Goal: Use online tool/utility: Utilize a website feature to perform a specific function

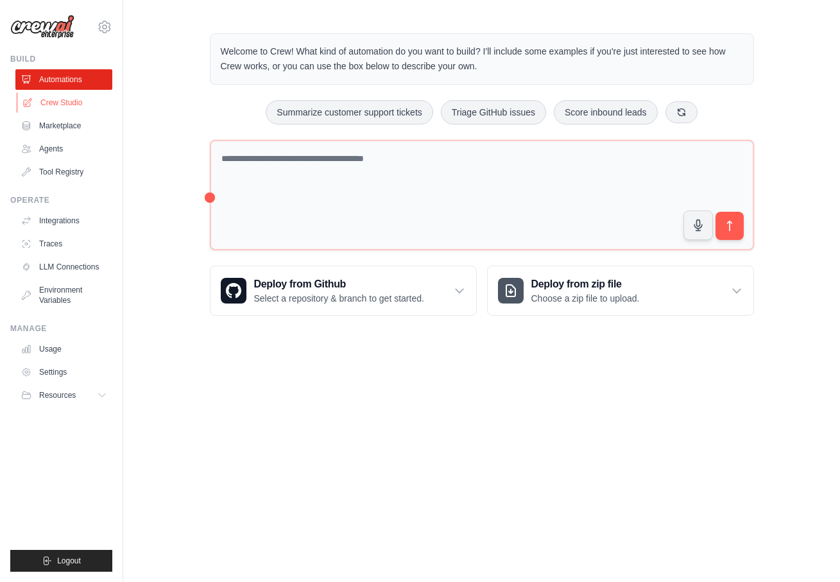
click at [62, 94] on link "Crew Studio" at bounding box center [65, 102] width 97 height 21
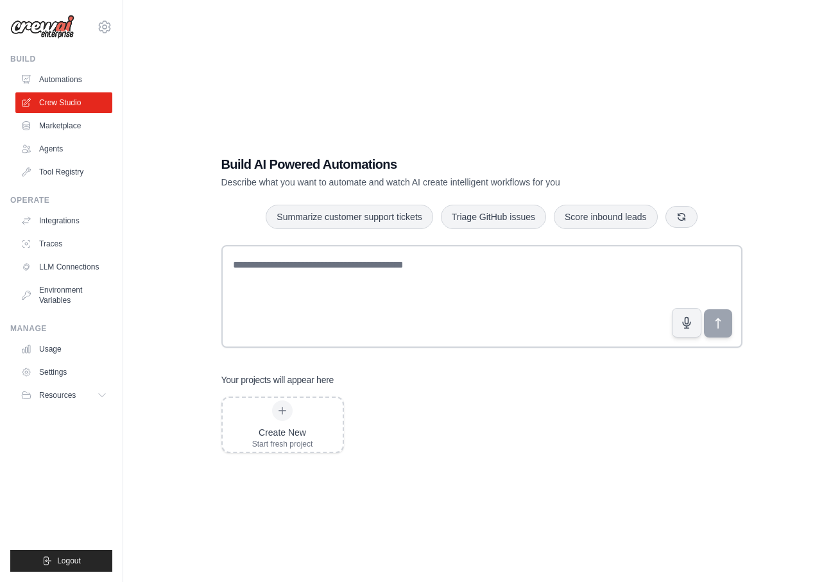
click at [97, 35] on div "ale.cialini@gmail.com Settings" at bounding box center [61, 20] width 102 height 41
click at [63, 271] on link "LLM Connections" at bounding box center [65, 267] width 97 height 21
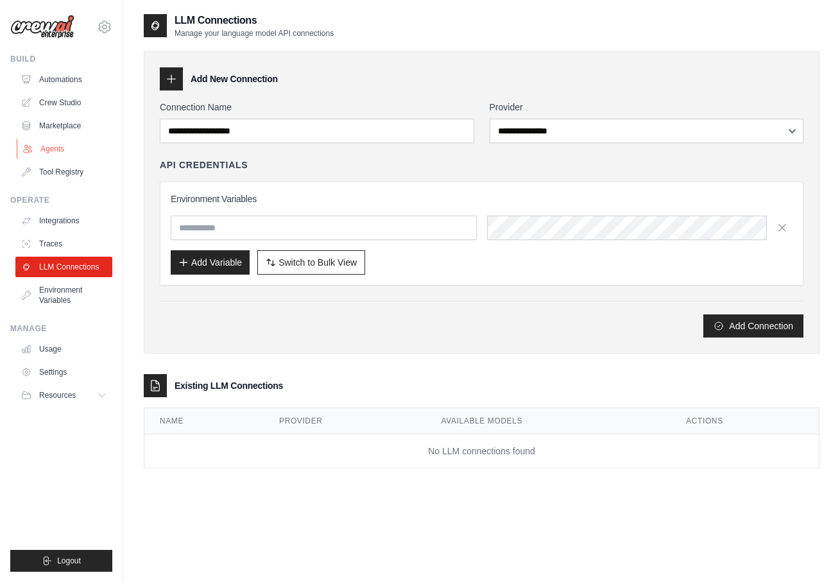
click at [67, 151] on link "Agents" at bounding box center [65, 149] width 97 height 21
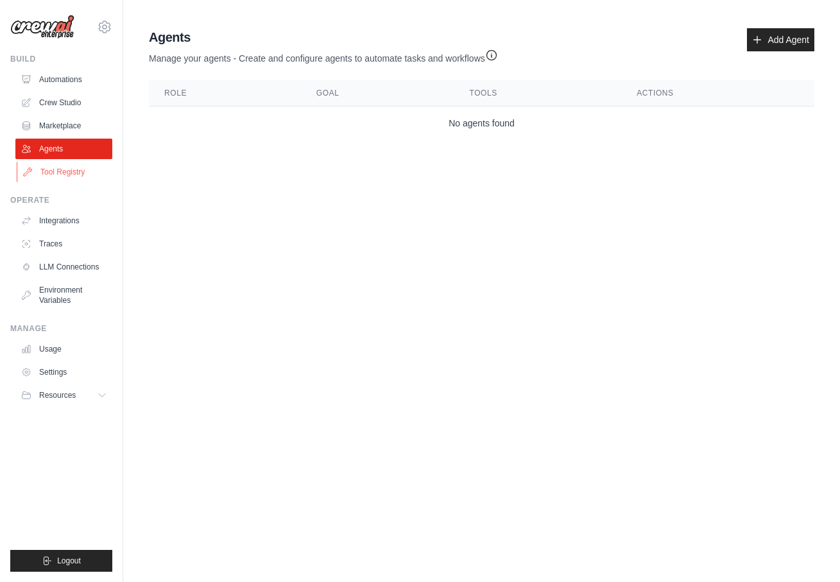
click at [73, 175] on link "Tool Registry" at bounding box center [65, 172] width 97 height 21
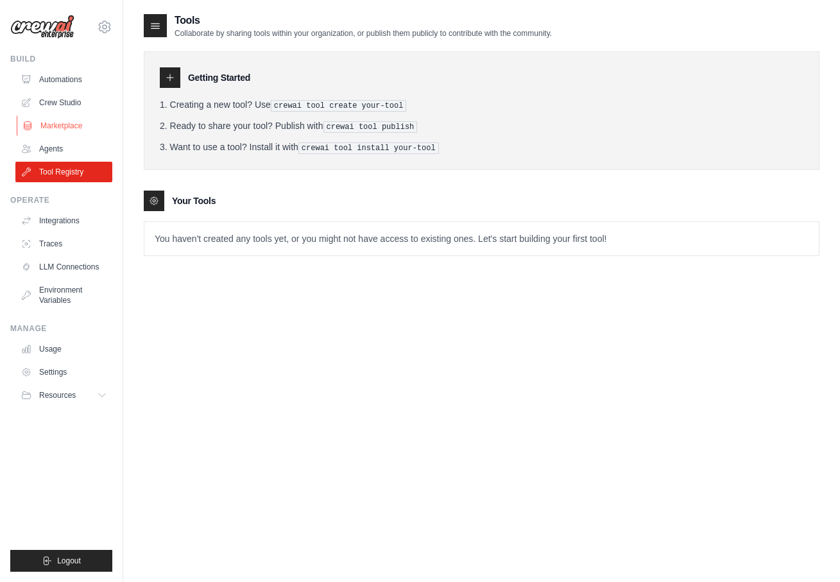
click at [78, 122] on link "Marketplace" at bounding box center [65, 126] width 97 height 21
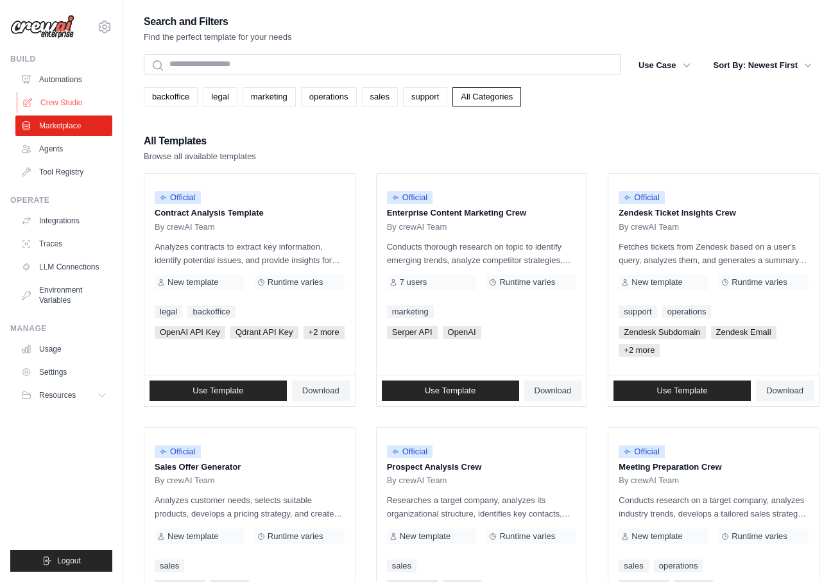
click at [87, 107] on link "Crew Studio" at bounding box center [65, 102] width 97 height 21
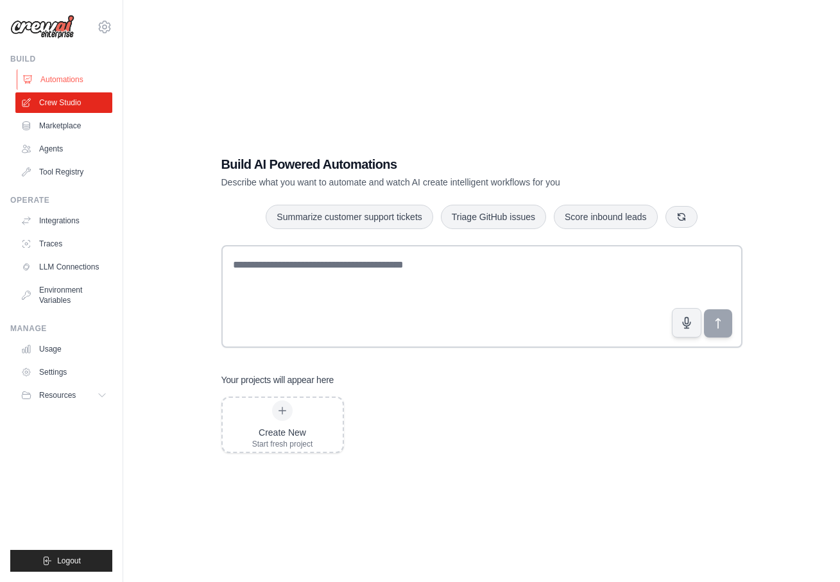
click at [65, 77] on link "Automations" at bounding box center [65, 79] width 97 height 21
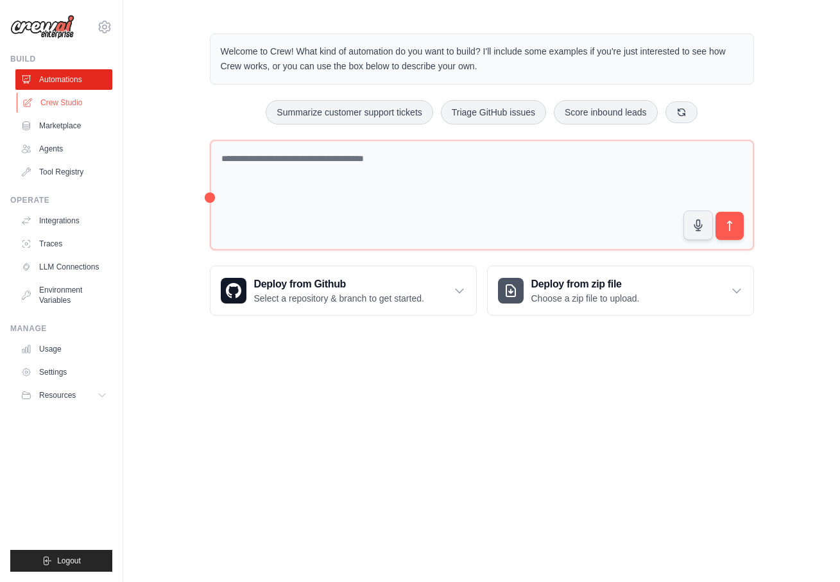
click at [70, 104] on link "Crew Studio" at bounding box center [65, 102] width 97 height 21
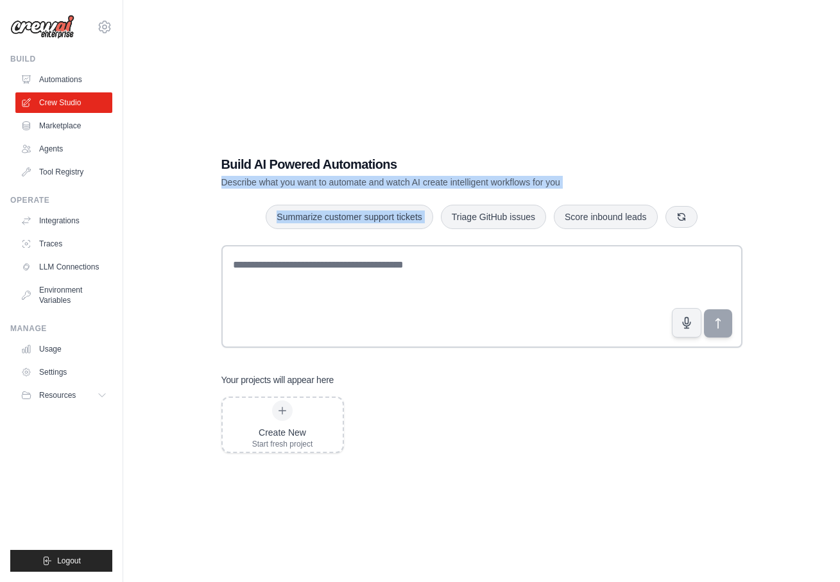
drag, startPoint x: 219, startPoint y: 184, endPoint x: 437, endPoint y: 189, distance: 218.3
click at [437, 189] on div "Build AI Powered Automations Describe what you want to automate and watch AI cr…" at bounding box center [482, 304] width 552 height 339
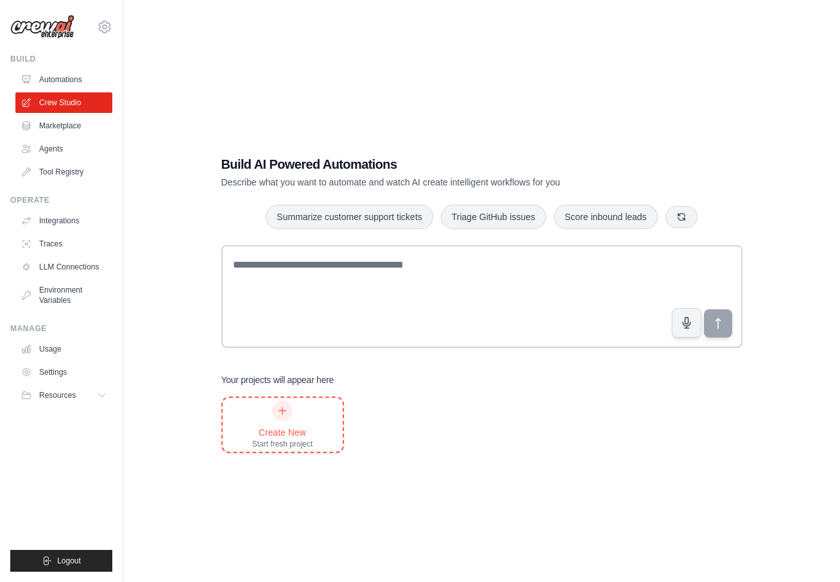
click at [264, 406] on div "Create New Start fresh project" at bounding box center [282, 425] width 61 height 49
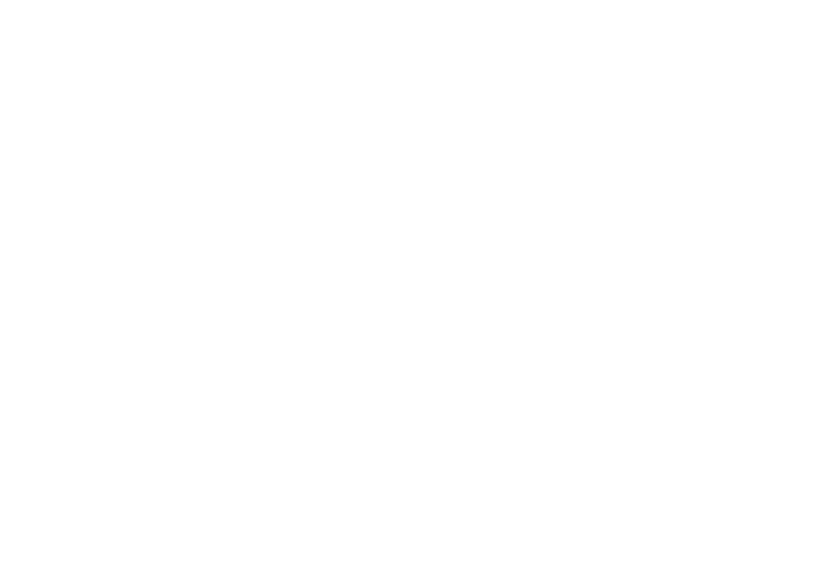
click at [280, 0] on html at bounding box center [420, 0] width 840 height 0
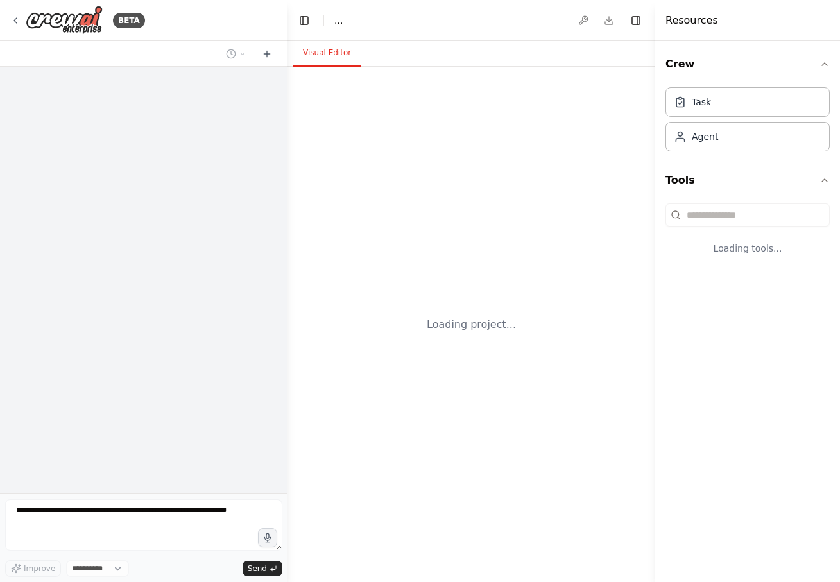
select select "****"
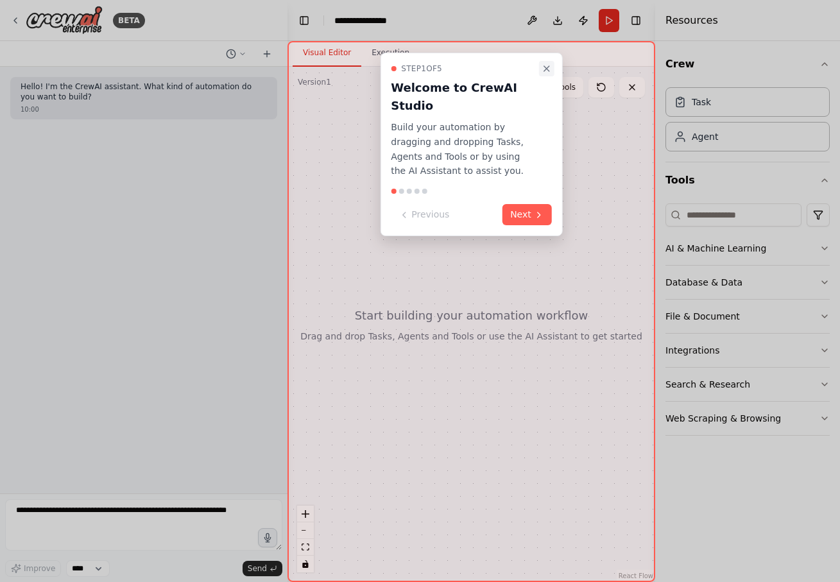
click at [550, 69] on icon "Close walkthrough" at bounding box center [547, 69] width 10 height 10
